Goal: Task Accomplishment & Management: Manage account settings

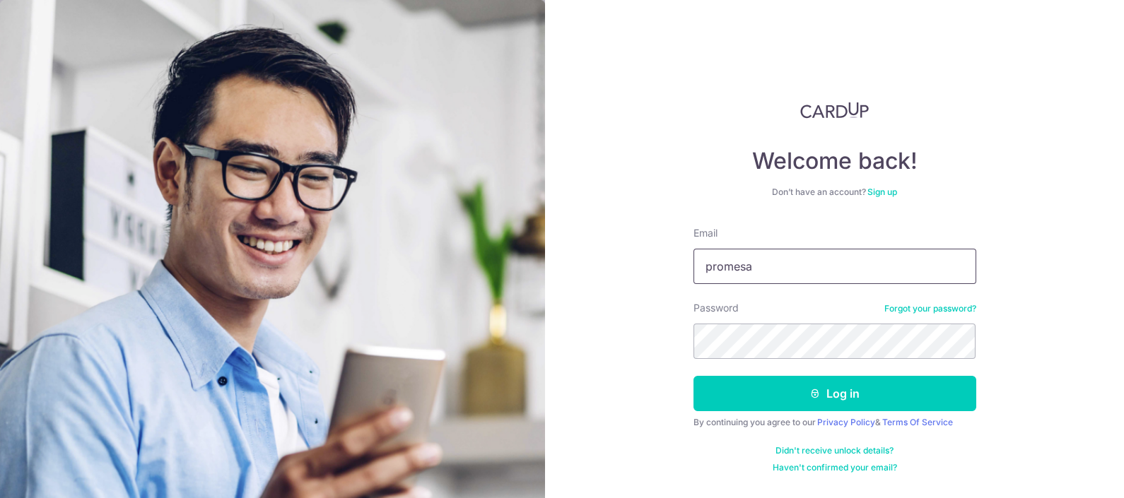
type input "[EMAIL_ADDRESS][DOMAIN_NAME]"
click at [693, 376] on button "Log in" at bounding box center [834, 393] width 283 height 35
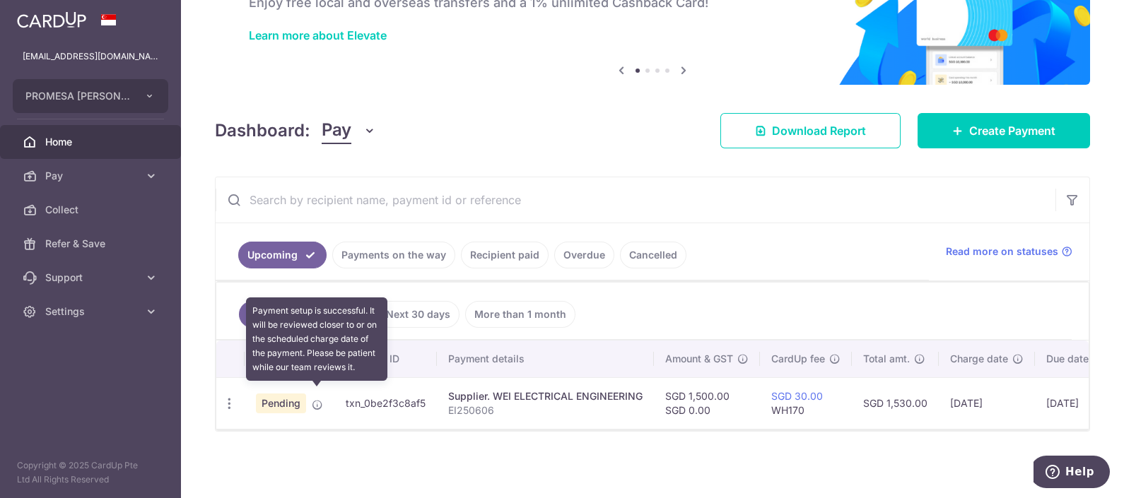
click at [313, 399] on icon at bounding box center [317, 404] width 11 height 11
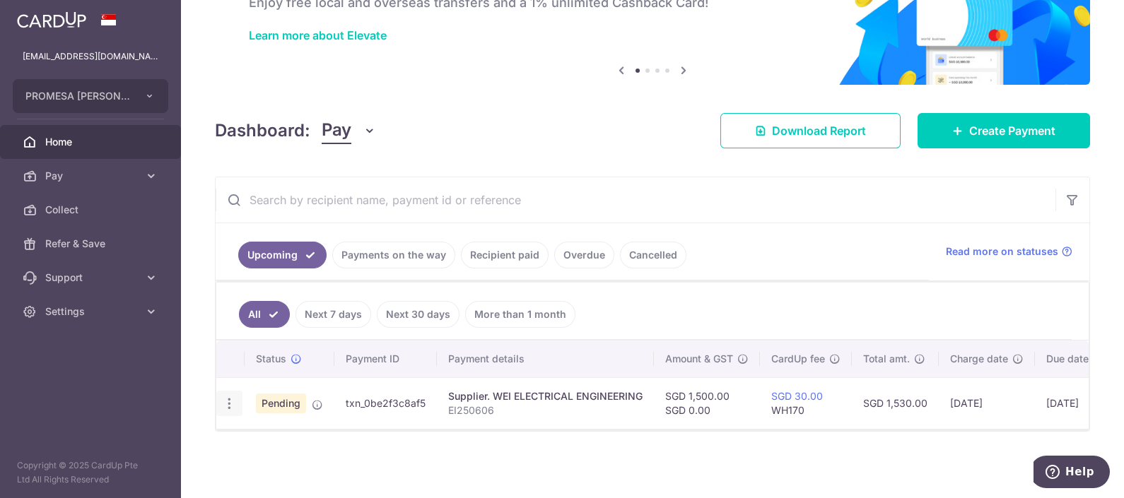
click at [228, 397] on icon "button" at bounding box center [229, 404] width 15 height 15
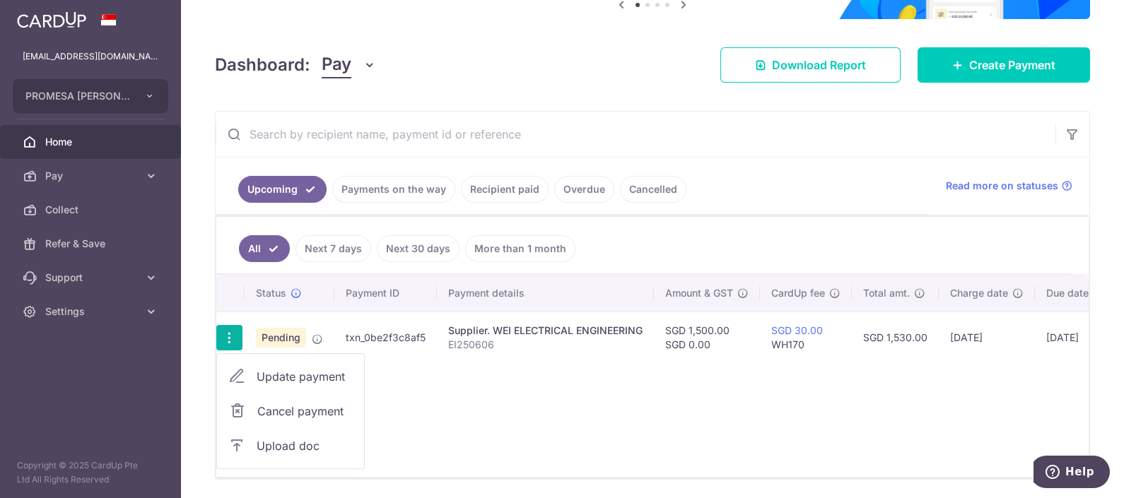
scroll to position [216, 0]
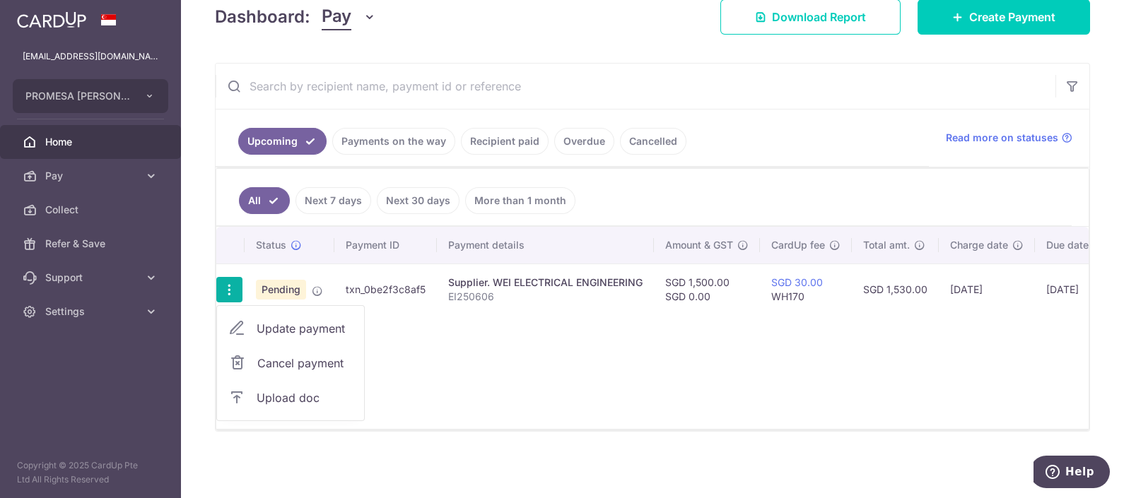
click at [295, 392] on span "Upload doc" at bounding box center [305, 397] width 96 height 17
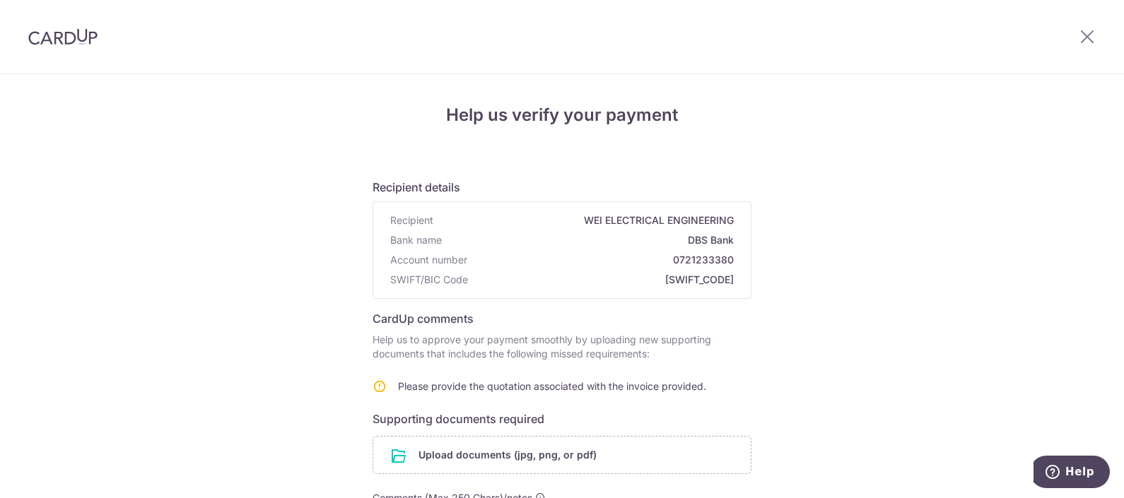
scroll to position [88, 0]
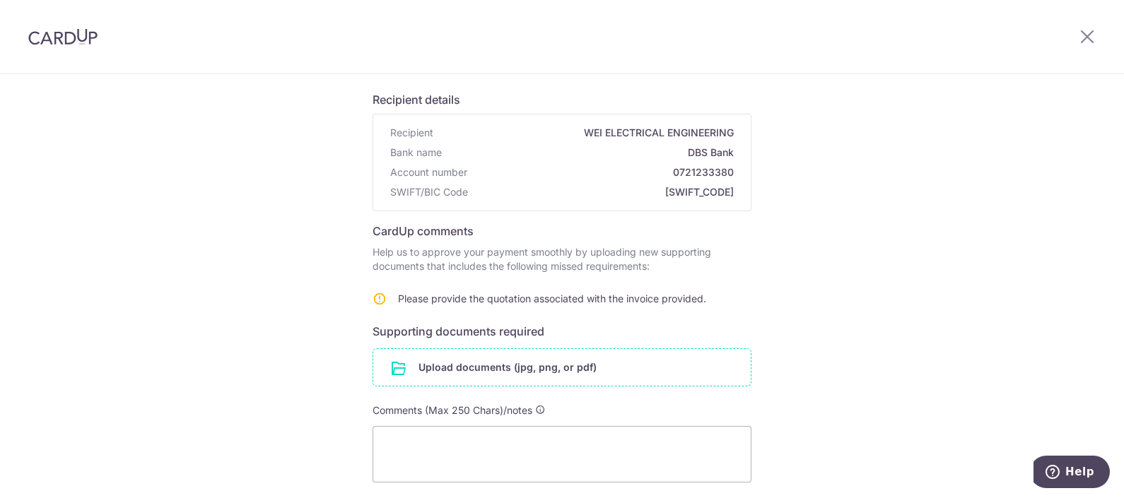
click at [505, 371] on input "file" at bounding box center [561, 367] width 377 height 37
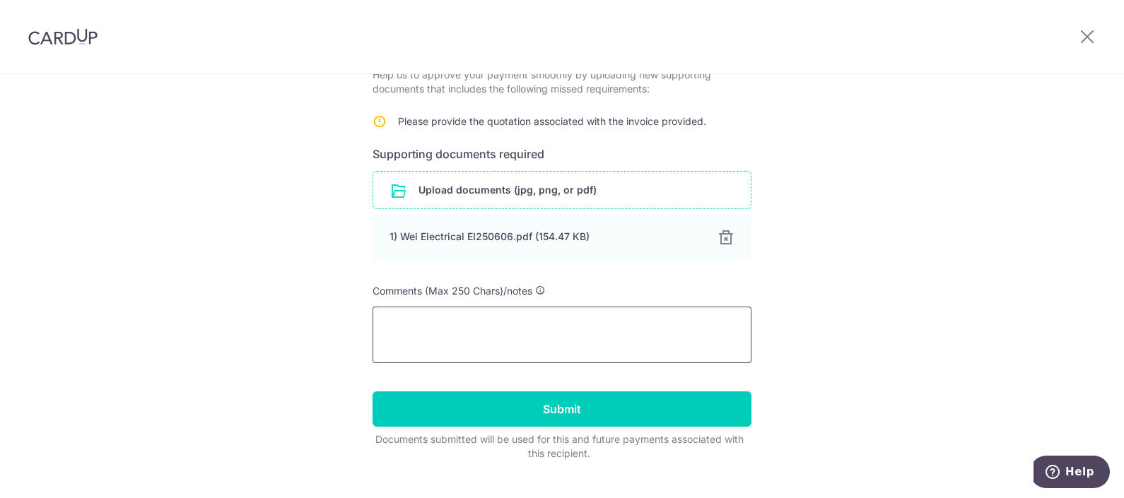
click at [558, 353] on textarea at bounding box center [562, 335] width 379 height 57
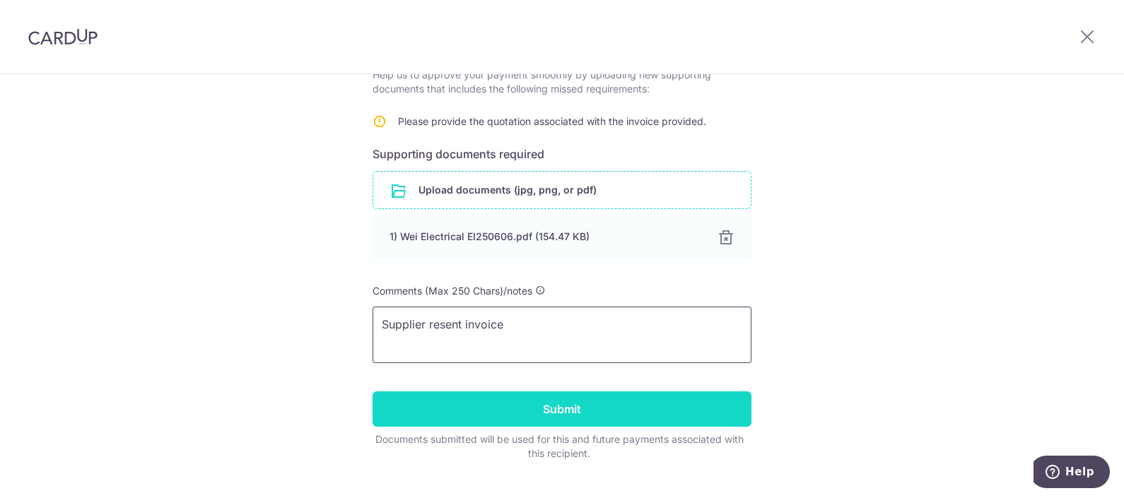
type textarea "Supplier resent invoice"
click at [643, 413] on input "Submit" at bounding box center [562, 409] width 379 height 35
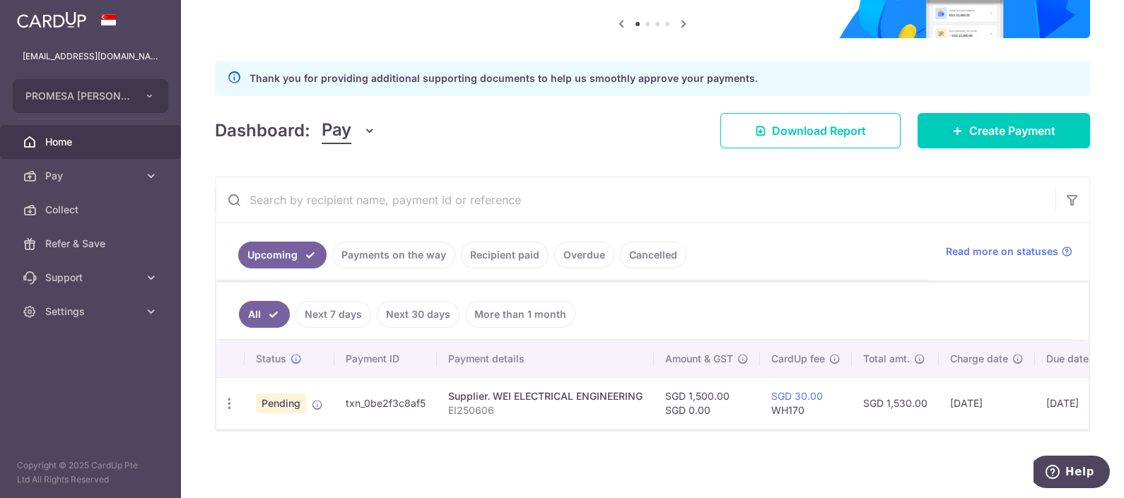
click at [389, 245] on link "Payments on the way" at bounding box center [393, 255] width 123 height 27
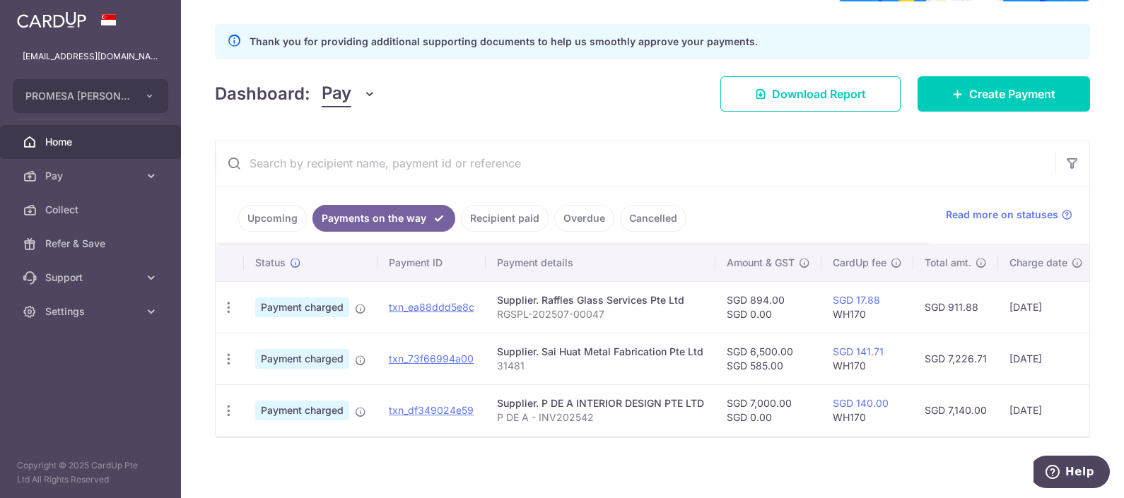
scroll to position [192, 0]
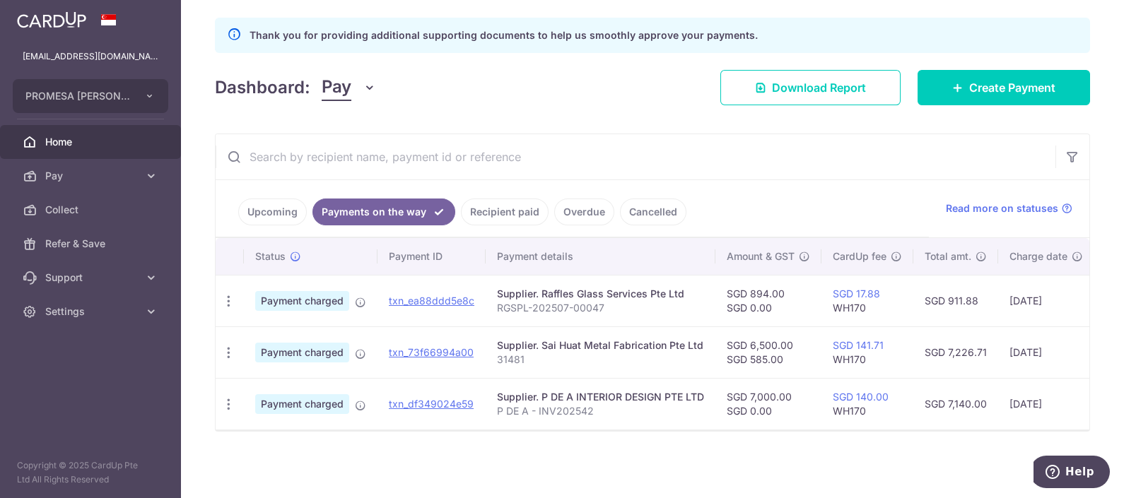
click at [295, 201] on link "Upcoming" at bounding box center [272, 212] width 69 height 27
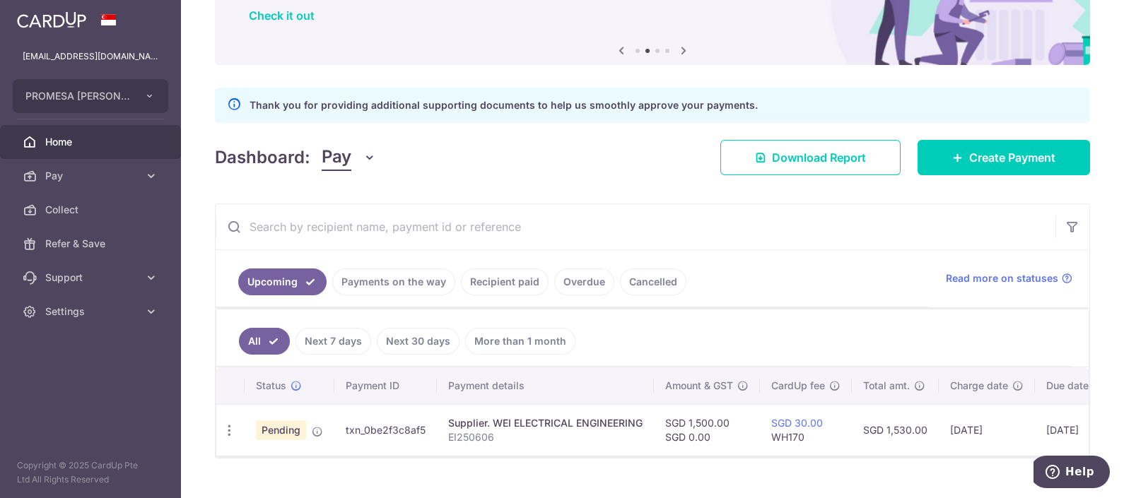
scroll to position [148, 0]
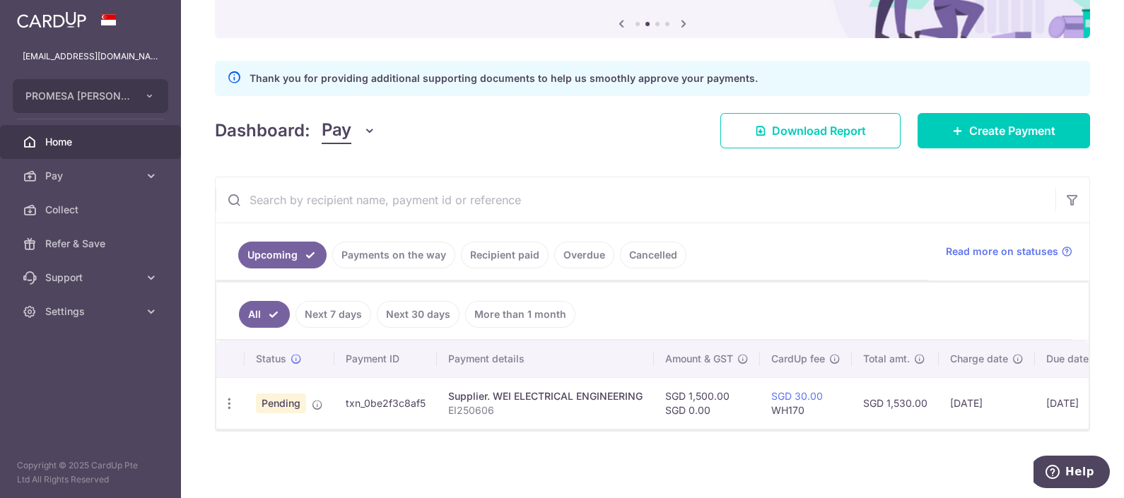
click at [385, 254] on link "Payments on the way" at bounding box center [393, 255] width 123 height 27
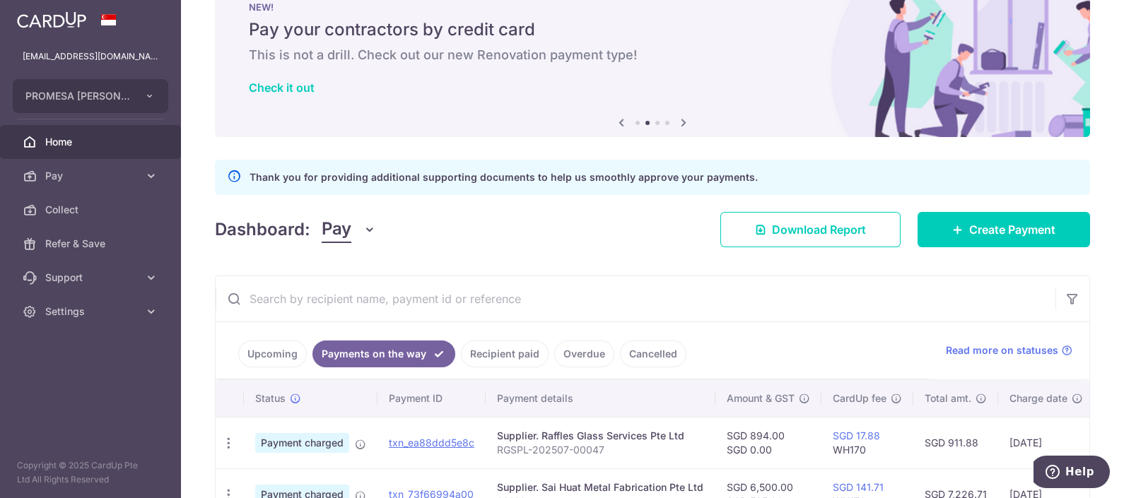
scroll to position [0, 0]
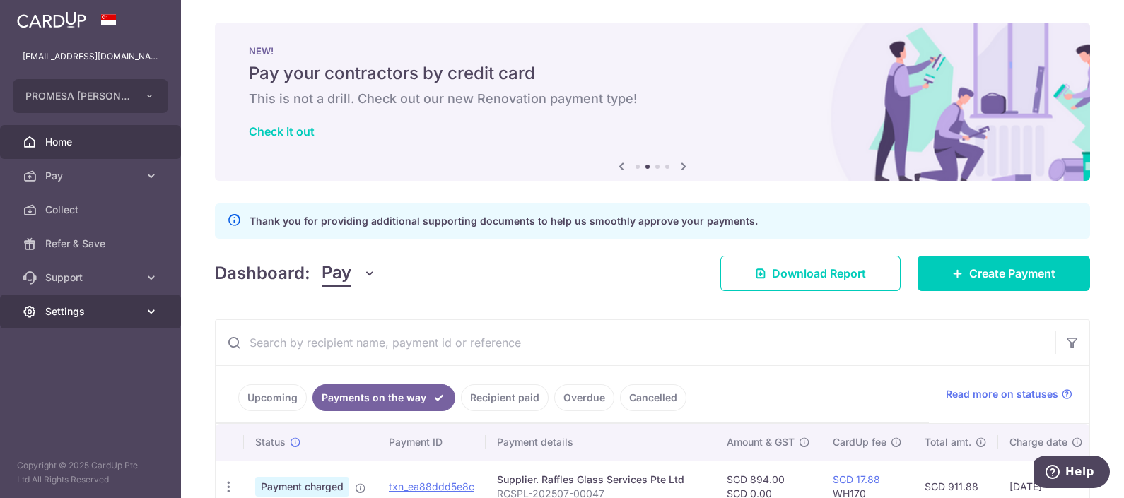
click at [94, 315] on span "Settings" at bounding box center [91, 312] width 93 height 14
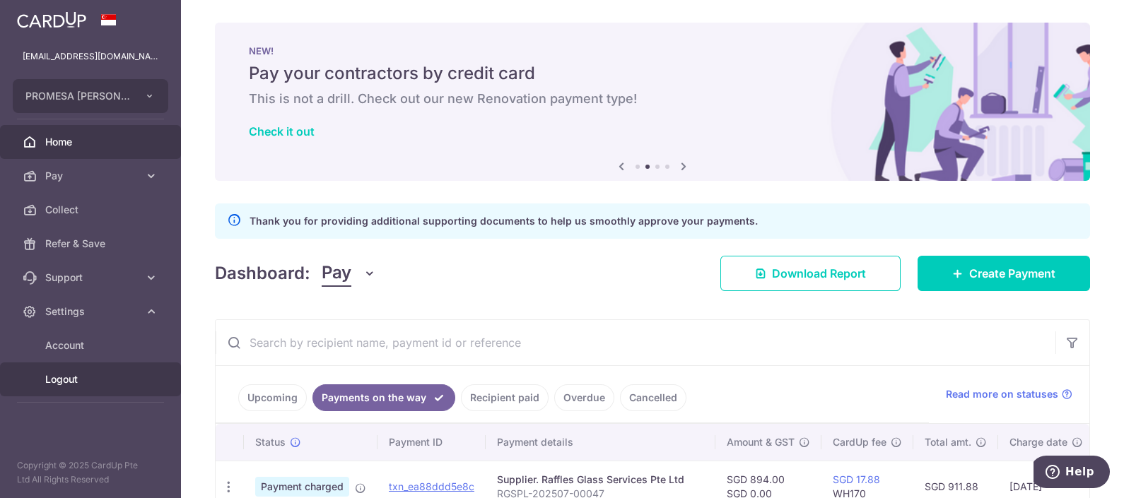
click at [73, 377] on span "Logout" at bounding box center [91, 380] width 93 height 14
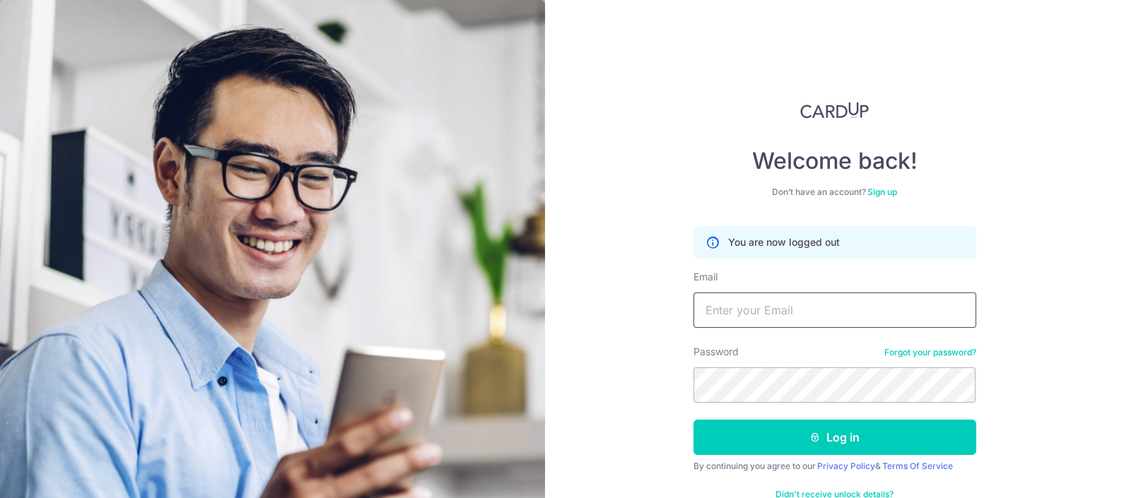
drag, startPoint x: 0, startPoint y: 0, endPoint x: 790, endPoint y: 319, distance: 852.2
click at [790, 319] on input "Email" at bounding box center [834, 310] width 283 height 35
type input "promesaartzstudio@gmail.com"
click at [693, 420] on button "Log in" at bounding box center [834, 437] width 283 height 35
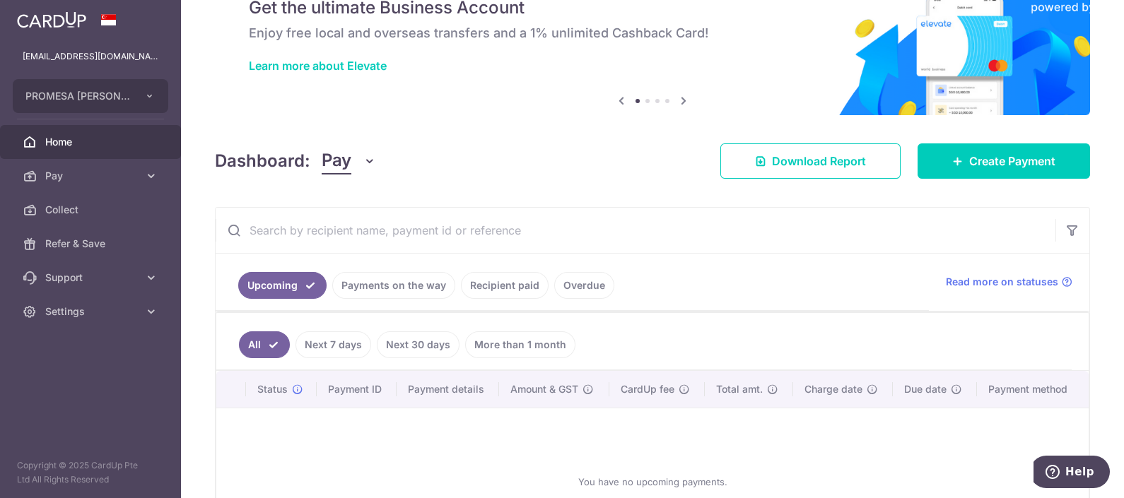
scroll to position [176, 0]
